Goal: Information Seeking & Learning: Learn about a topic

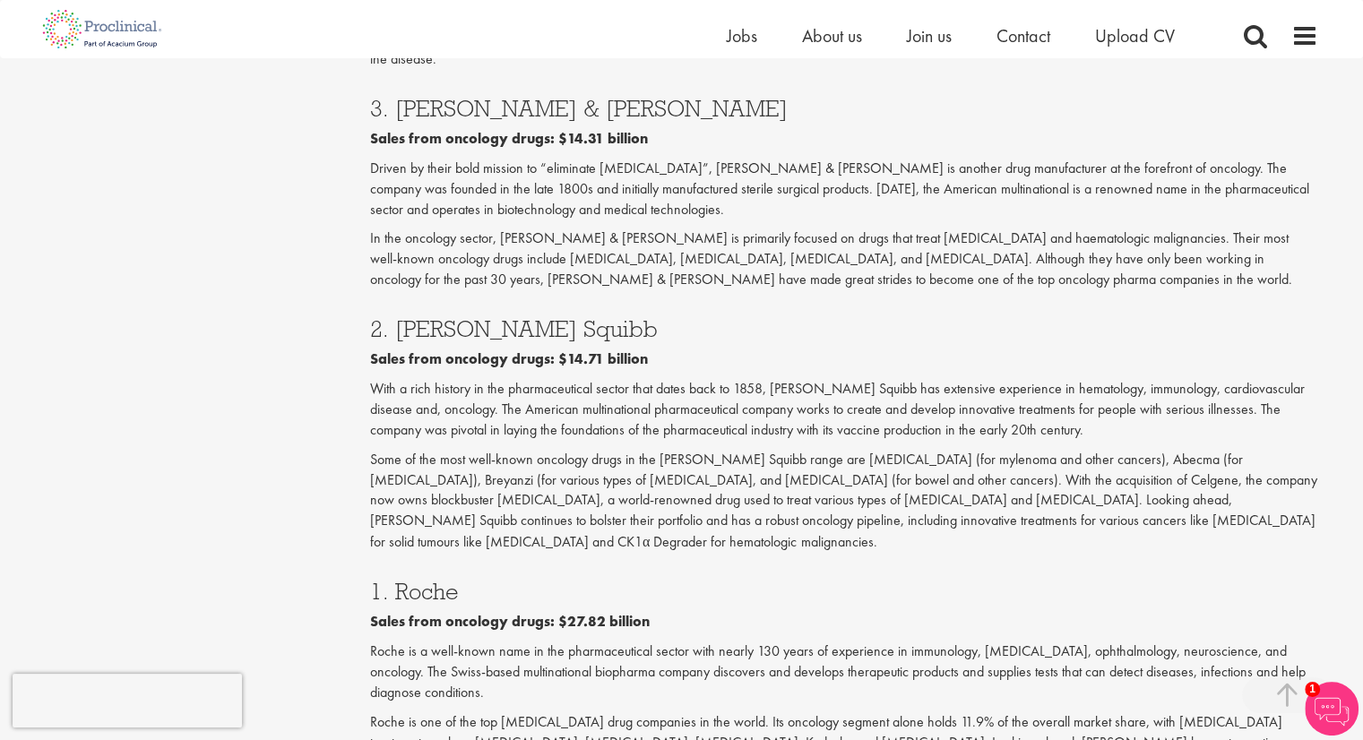
scroll to position [2864, 0]
click at [708, 640] on p "Roche is a well-known name in the pharmaceutical sector with nearly 130 years o…" at bounding box center [844, 671] width 948 height 62
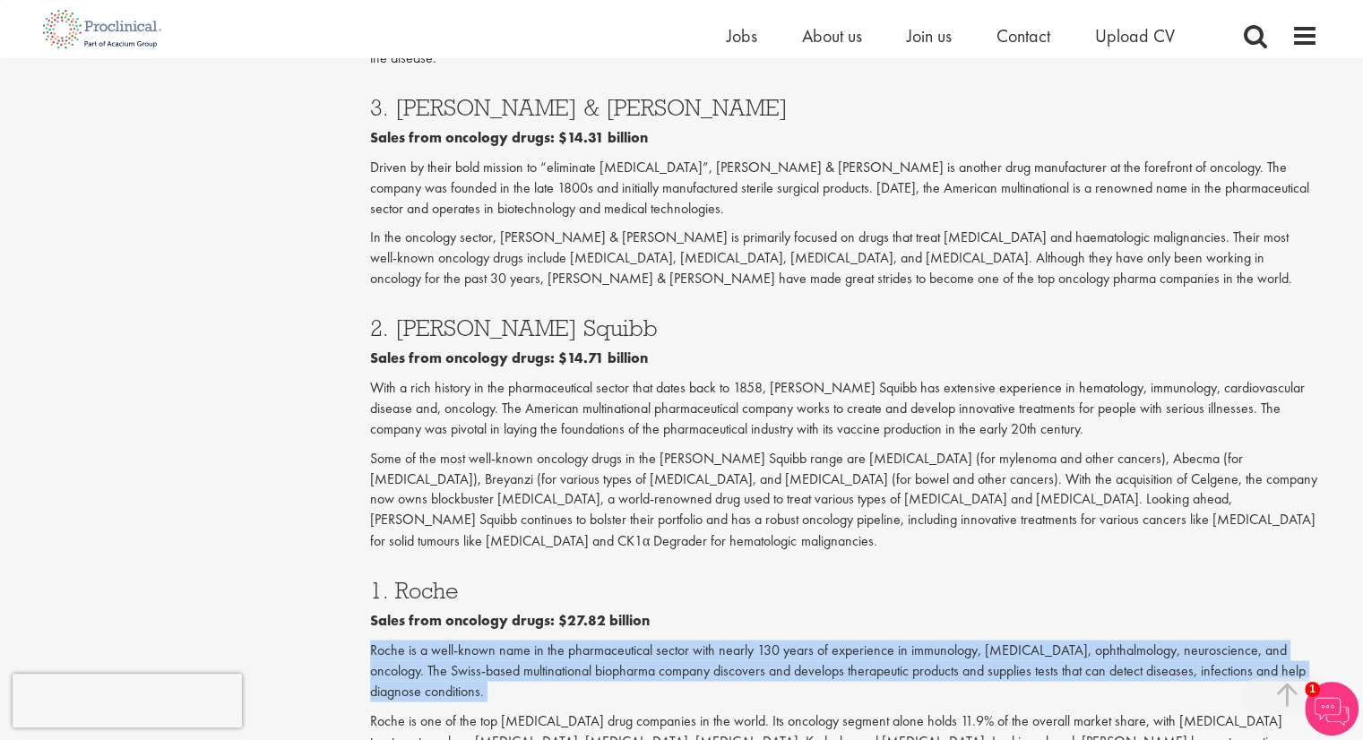
click at [708, 640] on p "Roche is a well-known name in the pharmaceutical sector with nearly 130 years o…" at bounding box center [844, 671] width 948 height 62
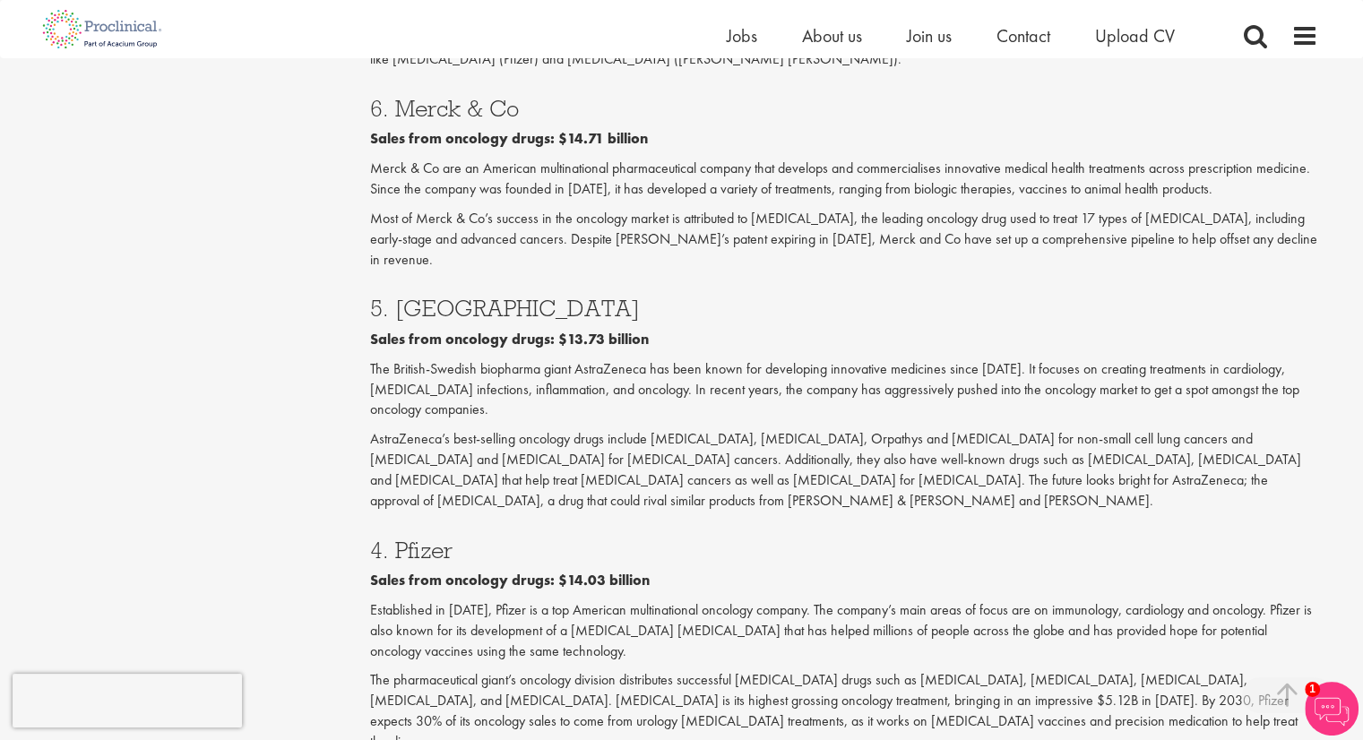
scroll to position [2177, 0]
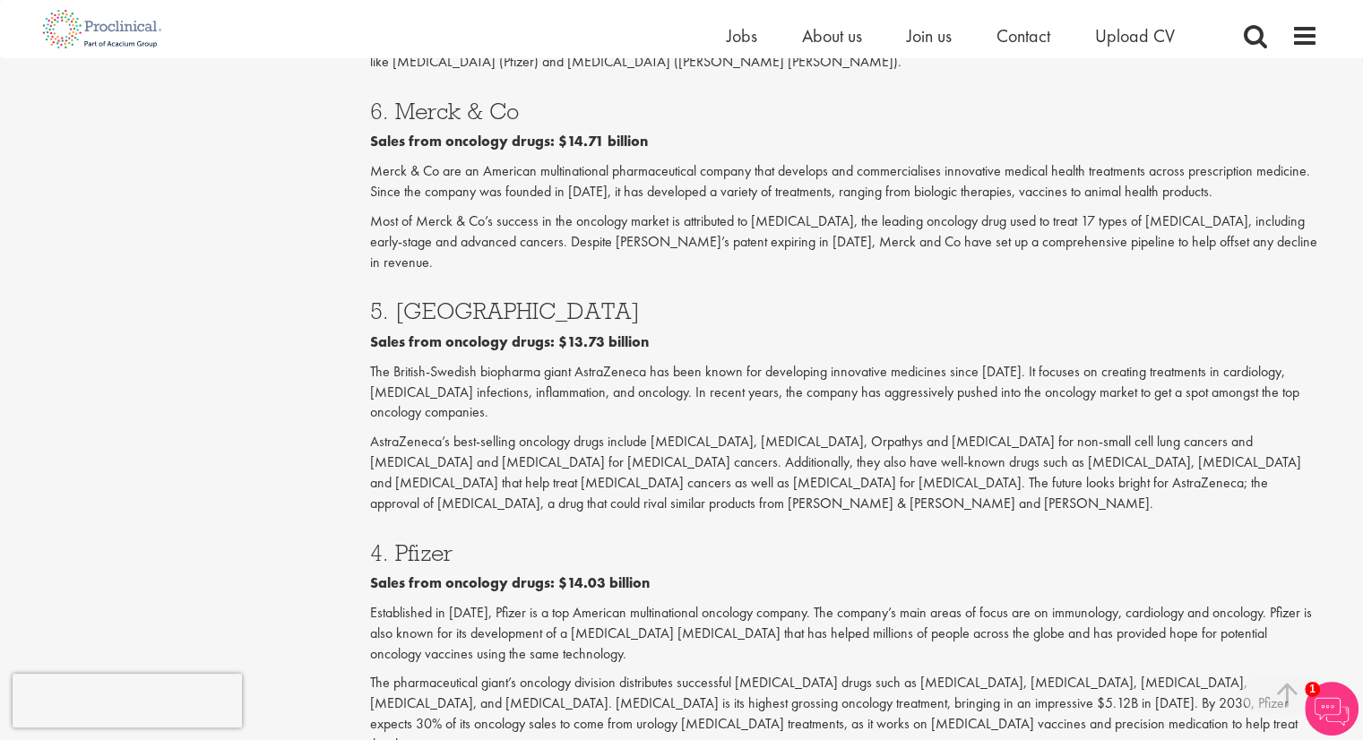
click at [598, 432] on p "AstraZeneca’s best-selling oncology drugs include [MEDICAL_DATA], [MEDICAL_DATA…" at bounding box center [844, 473] width 948 height 82
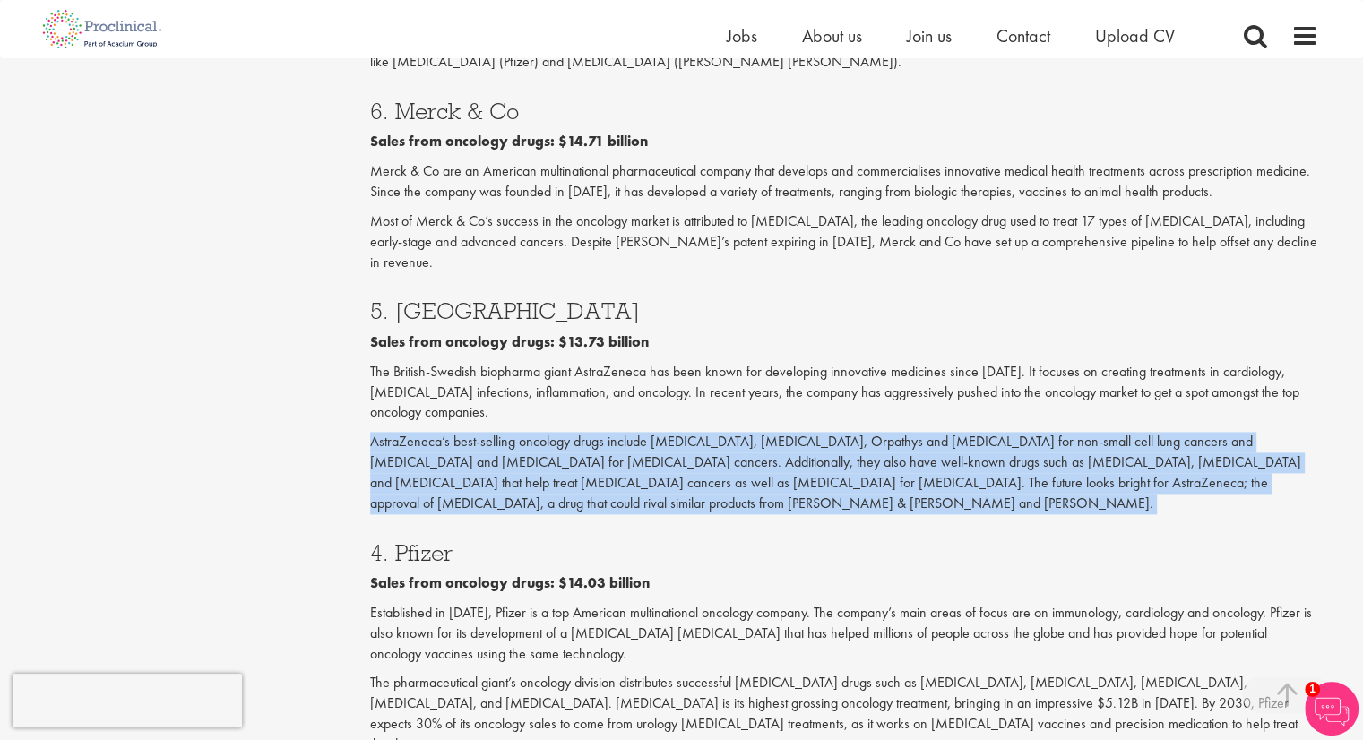
click at [598, 432] on p "AstraZeneca’s best-selling oncology drugs include [MEDICAL_DATA], [MEDICAL_DATA…" at bounding box center [844, 473] width 948 height 82
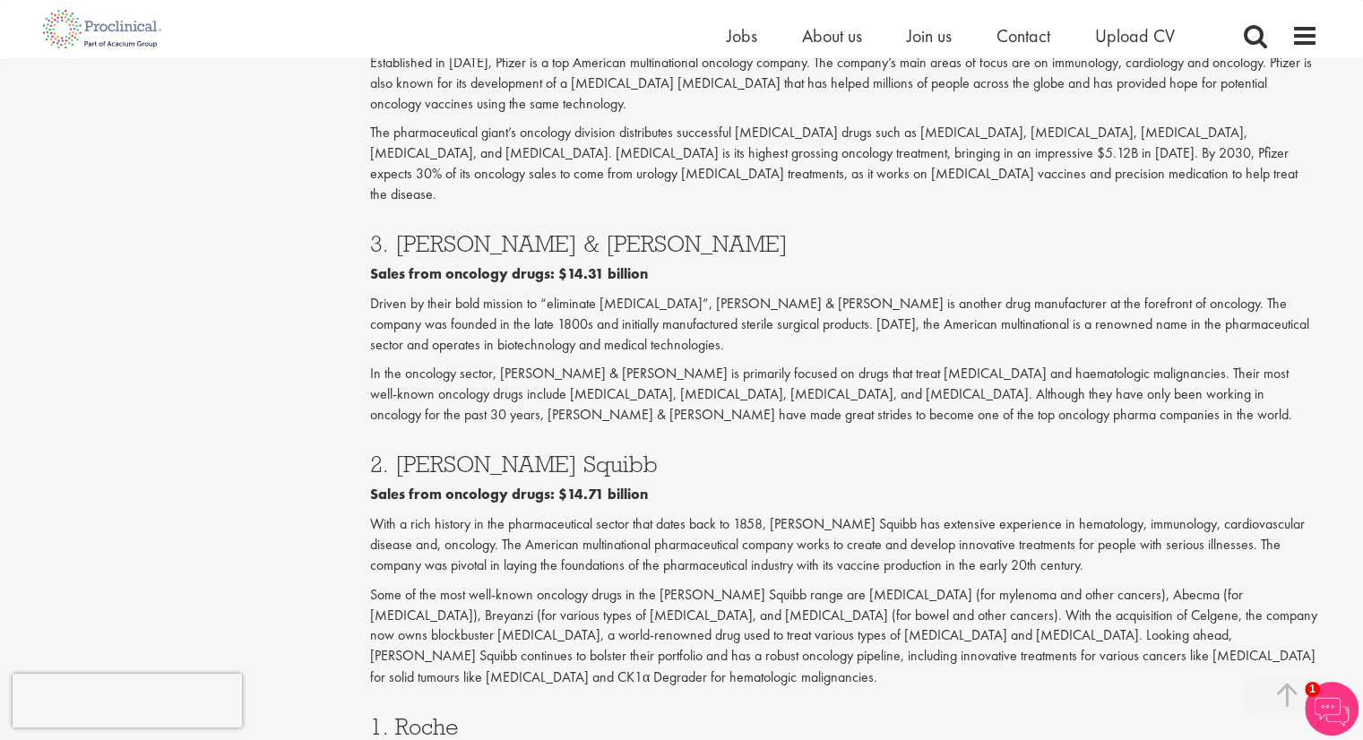
scroll to position [2745, 0]
